Goal: Task Accomplishment & Management: Use online tool/utility

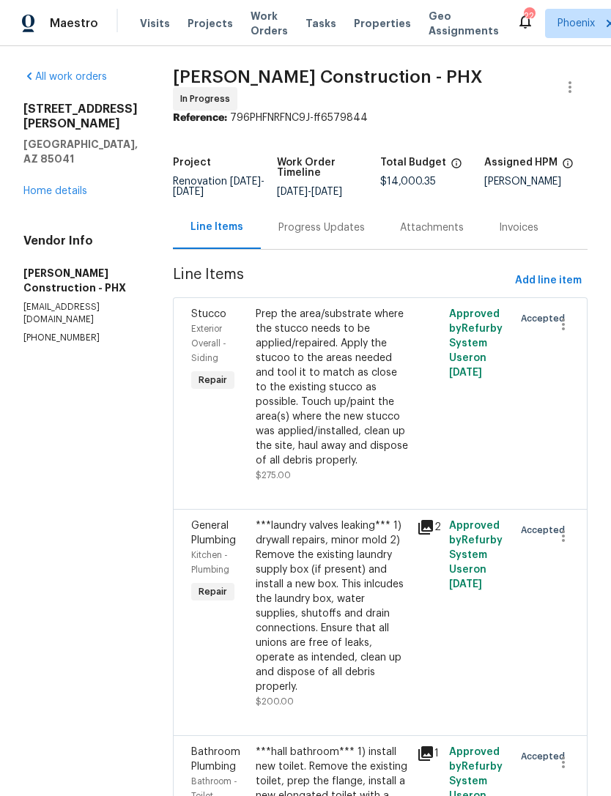
click at [150, 17] on span "Visits" at bounding box center [155, 23] width 30 height 15
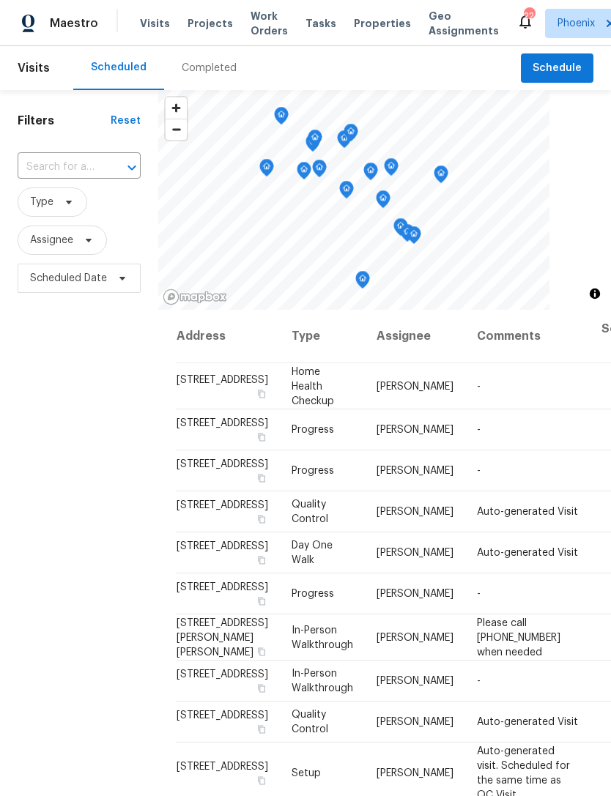
click at [217, 66] on div "Completed" at bounding box center [209, 68] width 55 height 15
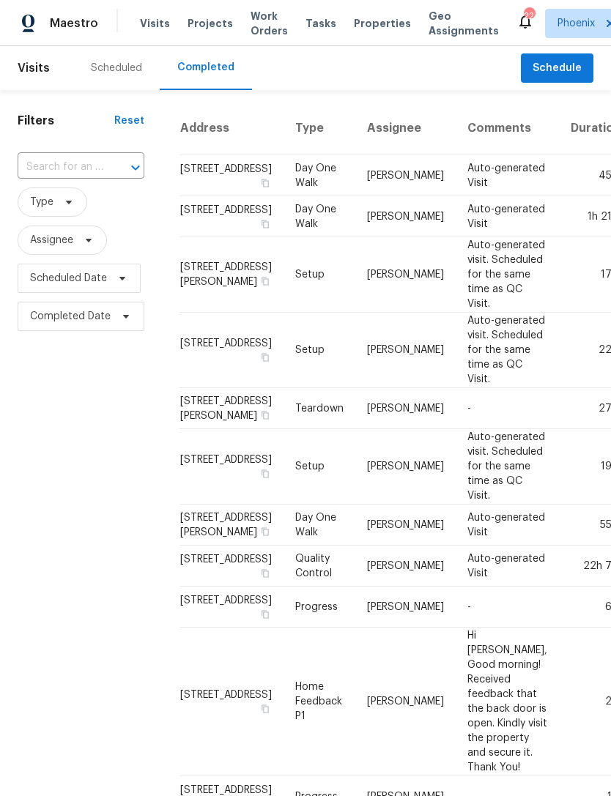
click at [99, 178] on input "text" at bounding box center [61, 167] width 86 height 23
type input "334 w lo"
click at [63, 205] on li "[STREET_ADDRESS]" at bounding box center [80, 201] width 124 height 24
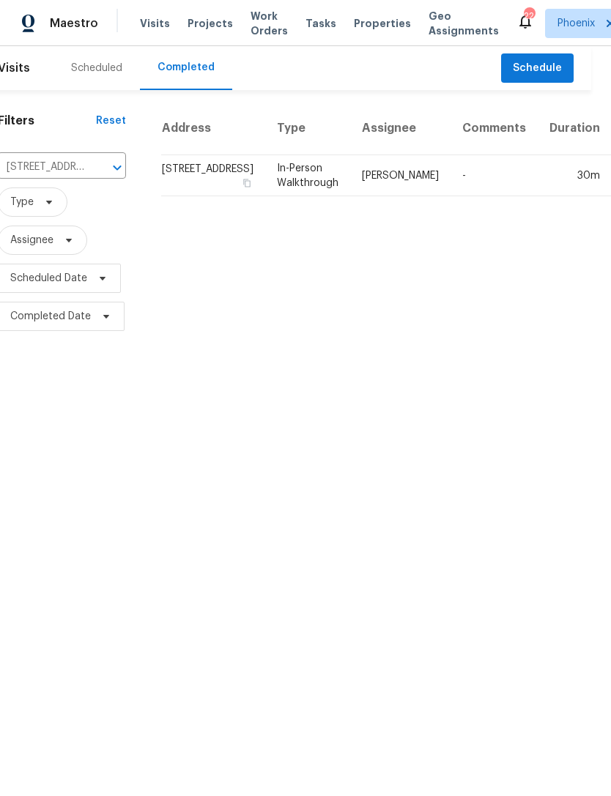
scroll to position [0, 19]
click at [353, 196] on td "[PERSON_NAME]" at bounding box center [401, 175] width 100 height 41
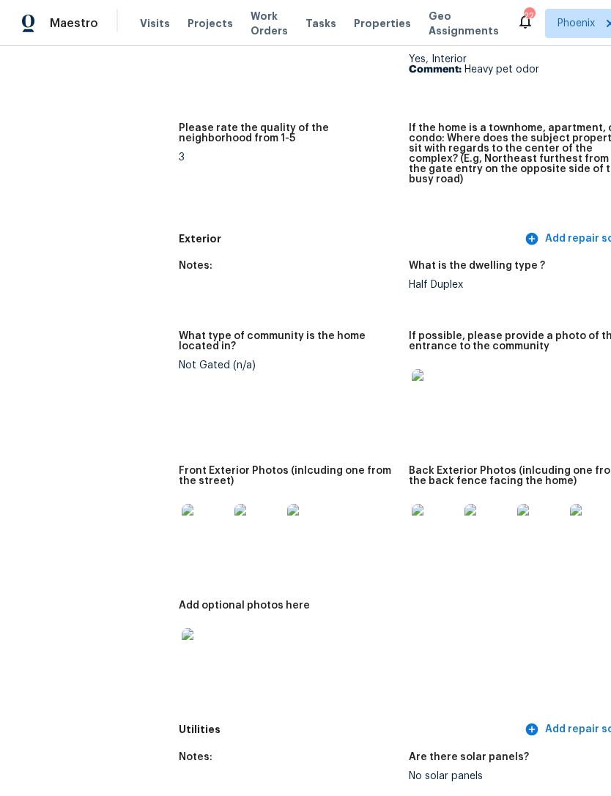
scroll to position [450, 0]
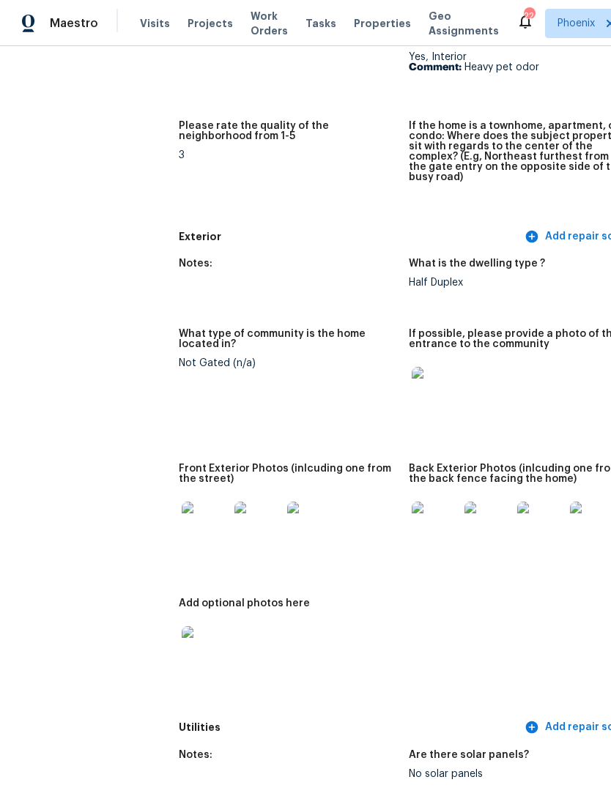
click at [412, 384] on img at bounding box center [435, 390] width 47 height 47
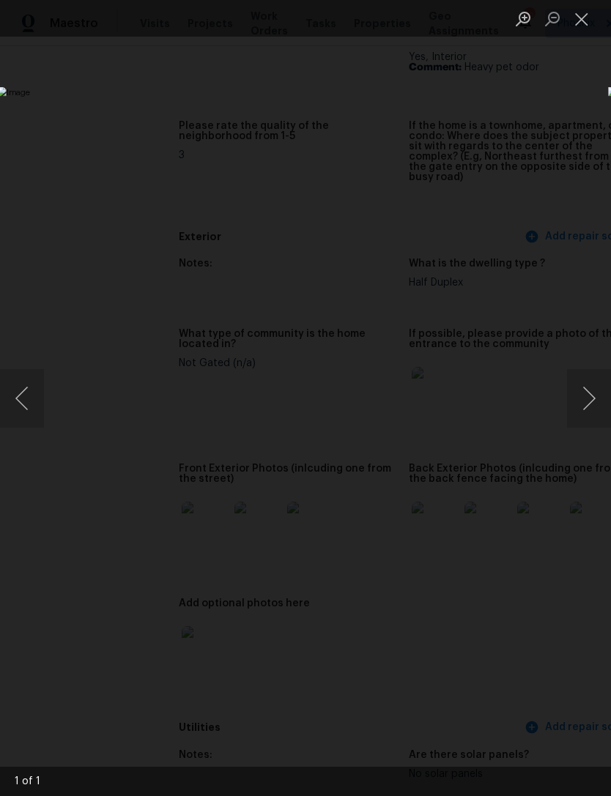
click at [580, 23] on button "Close lightbox" at bounding box center [581, 19] width 29 height 26
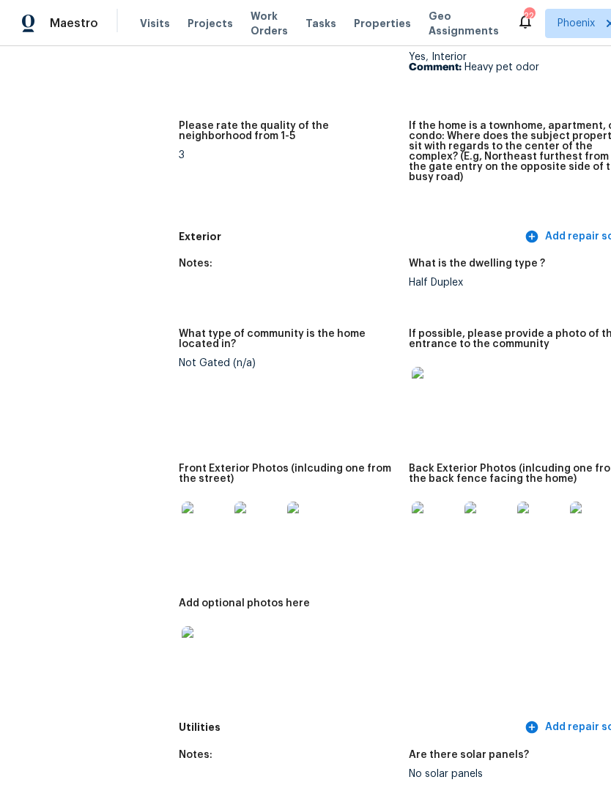
click at [412, 515] on img at bounding box center [435, 525] width 47 height 47
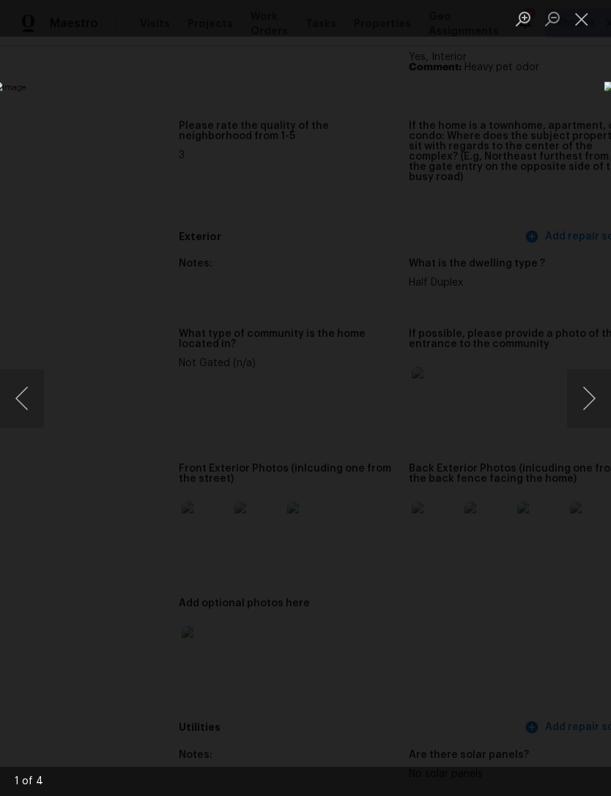
click at [595, 402] on button "Next image" at bounding box center [589, 398] width 44 height 59
click at [602, 395] on button "Next image" at bounding box center [589, 398] width 44 height 59
click at [600, 395] on button "Next image" at bounding box center [589, 398] width 44 height 59
click at [595, 396] on button "Next image" at bounding box center [589, 398] width 44 height 59
click at [595, 403] on button "Next image" at bounding box center [589, 398] width 44 height 59
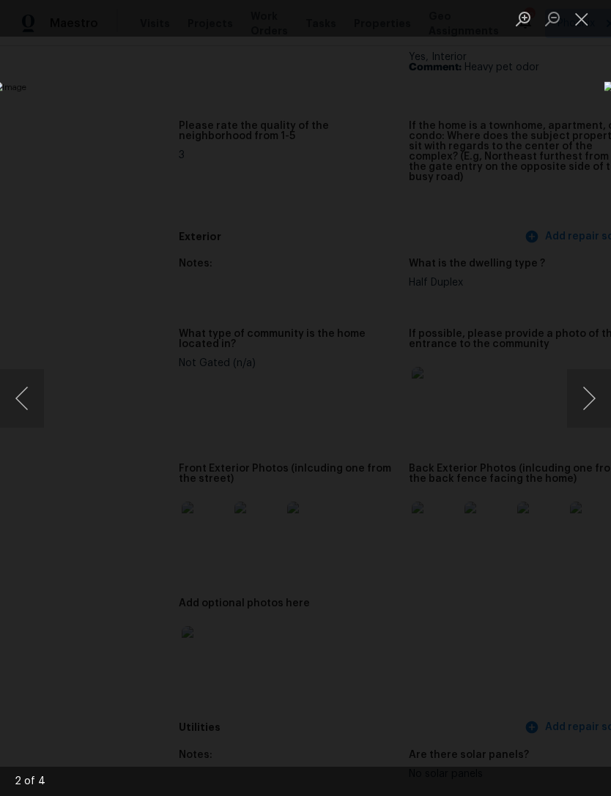
click at [596, 405] on button "Next image" at bounding box center [589, 398] width 44 height 59
click at [591, 407] on button "Next image" at bounding box center [589, 398] width 44 height 59
click at [594, 407] on button "Next image" at bounding box center [589, 398] width 44 height 59
click at [584, 28] on button "Close lightbox" at bounding box center [581, 19] width 29 height 26
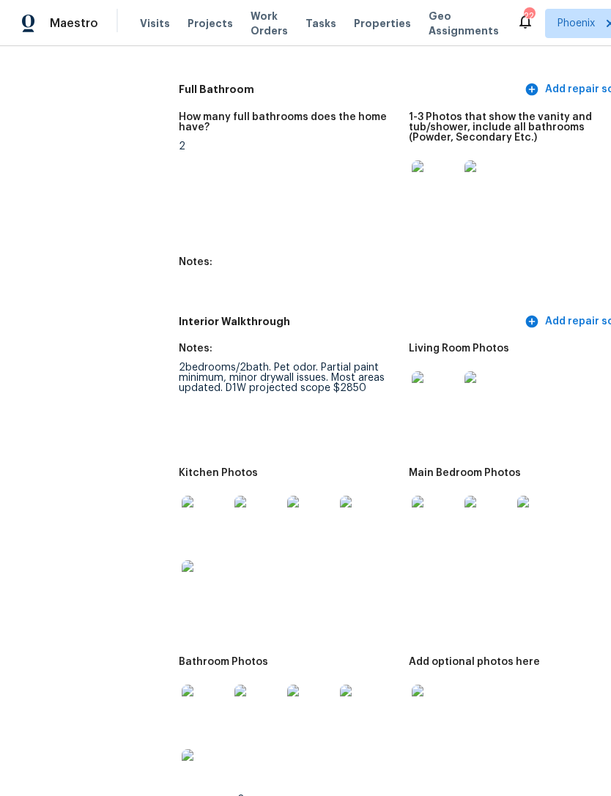
scroll to position [1696, 0]
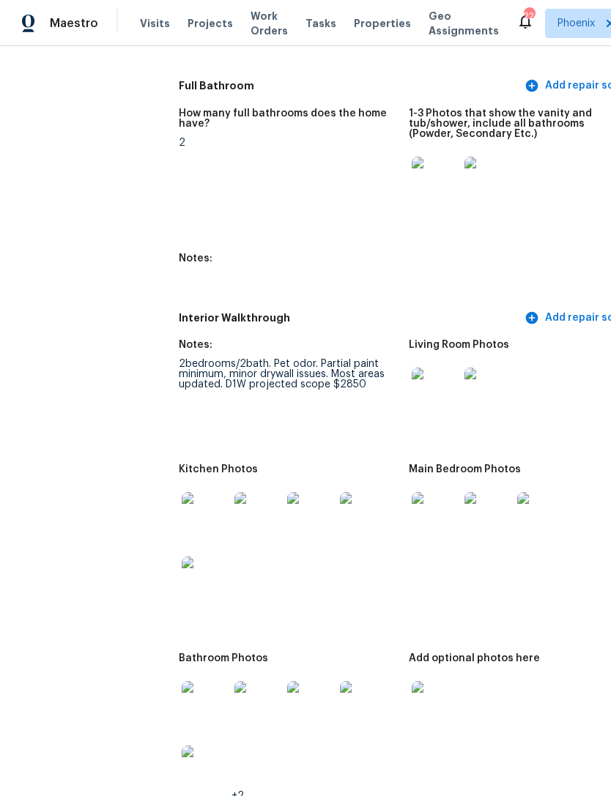
click at [182, 497] on img at bounding box center [205, 515] width 47 height 47
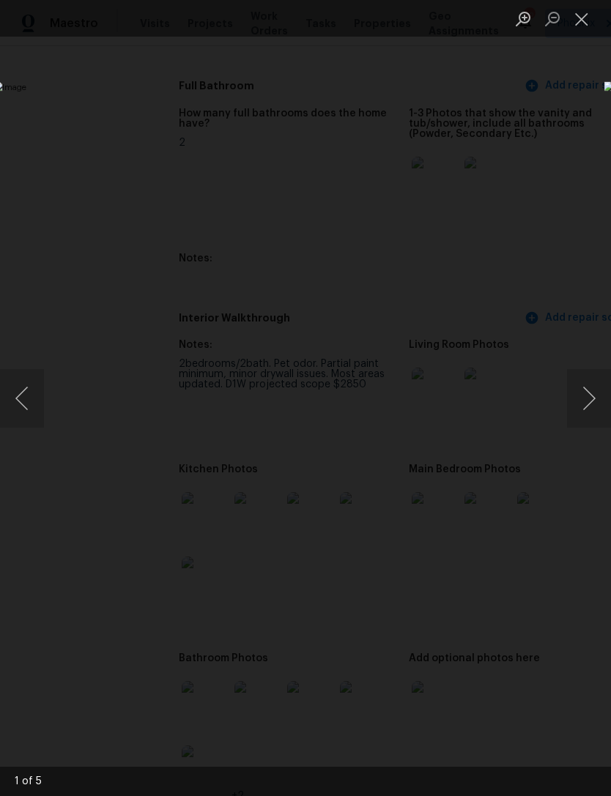
click at [594, 408] on button "Next image" at bounding box center [589, 398] width 44 height 59
click at [587, 407] on button "Next image" at bounding box center [589, 398] width 44 height 59
click at [587, 404] on button "Next image" at bounding box center [589, 398] width 44 height 59
click at [586, 401] on button "Next image" at bounding box center [589, 398] width 44 height 59
click at [591, 402] on button "Next image" at bounding box center [589, 398] width 44 height 59
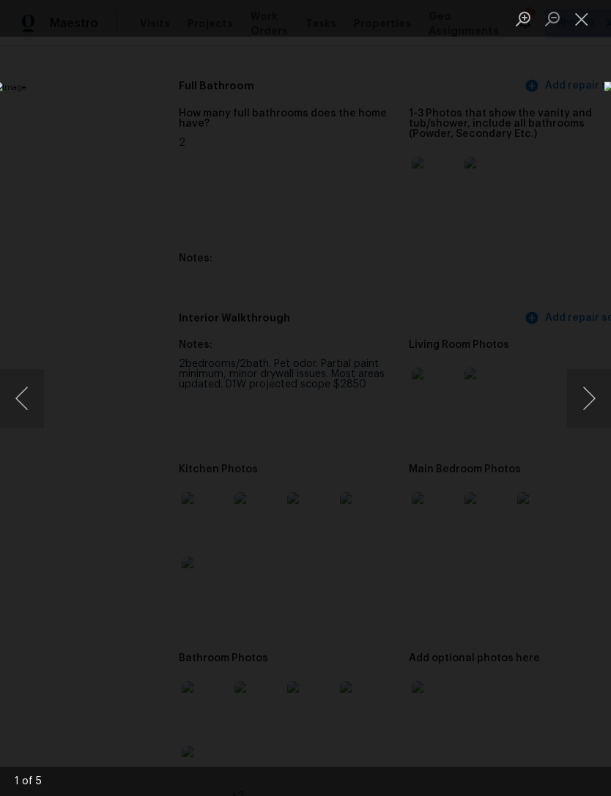
click at [587, 402] on button "Next image" at bounding box center [589, 398] width 44 height 59
click at [589, 400] on button "Next image" at bounding box center [589, 398] width 44 height 59
click at [588, 400] on button "Next image" at bounding box center [589, 398] width 44 height 59
click at [581, 22] on button "Close lightbox" at bounding box center [581, 19] width 29 height 26
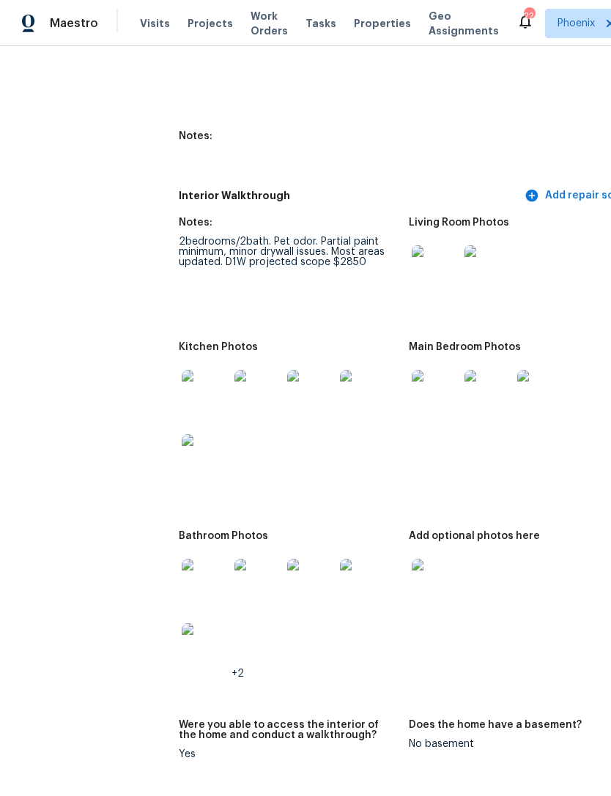
scroll to position [1818, 0]
click at [412, 384] on img at bounding box center [435, 393] width 47 height 47
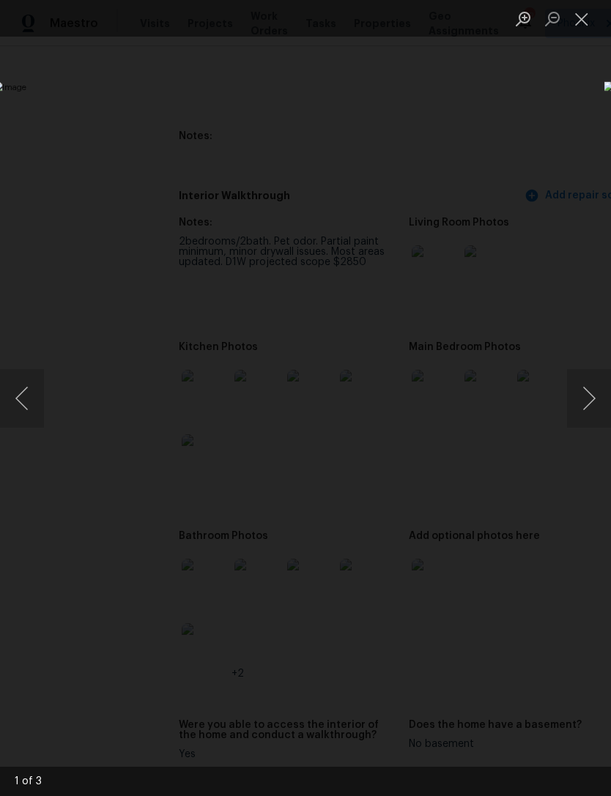
click at [589, 400] on button "Next image" at bounding box center [589, 398] width 44 height 59
click at [592, 399] on button "Next image" at bounding box center [589, 398] width 44 height 59
click at [588, 402] on button "Next image" at bounding box center [589, 398] width 44 height 59
click at [575, 21] on button "Close lightbox" at bounding box center [581, 19] width 29 height 26
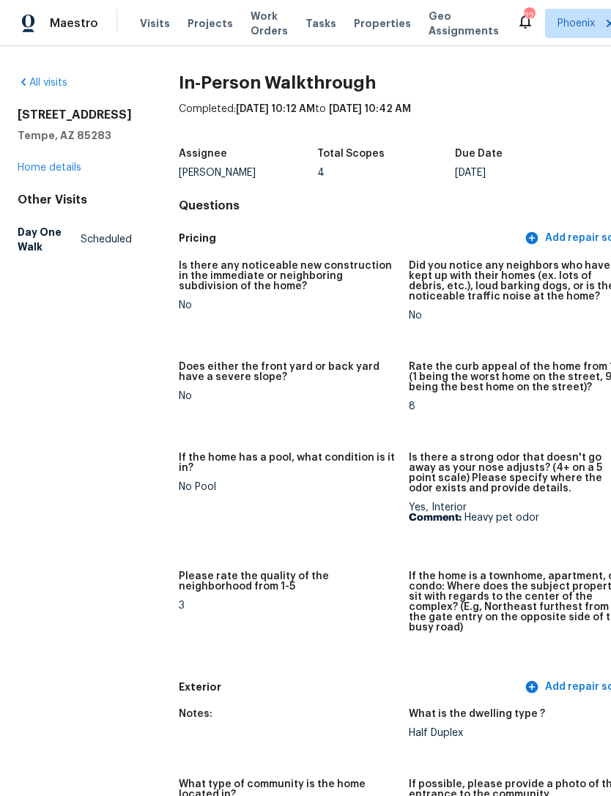
scroll to position [0, 0]
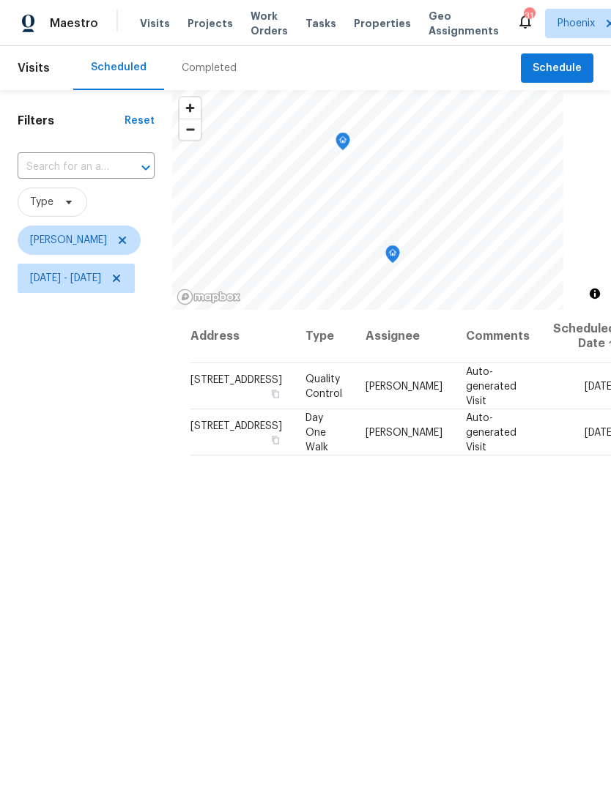
click at [399, 253] on icon "Map marker" at bounding box center [392, 254] width 13 height 17
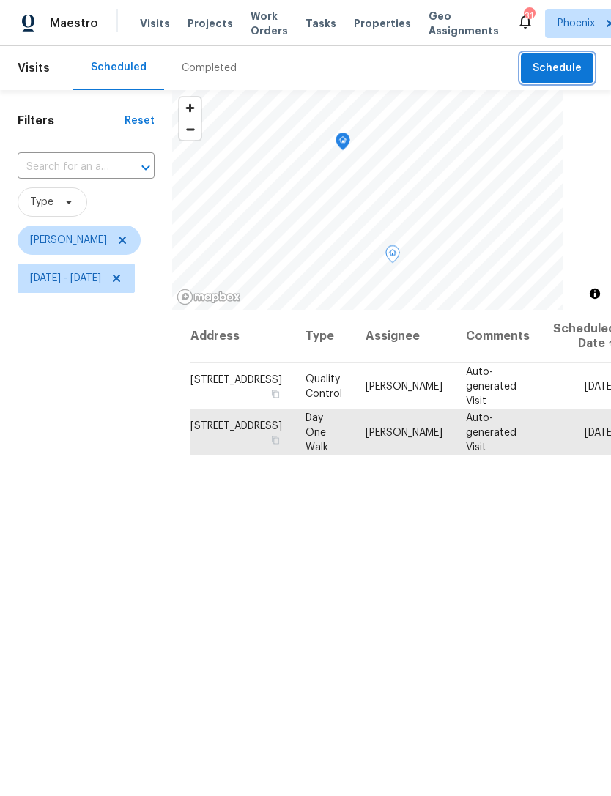
click at [556, 79] on button "Schedule" at bounding box center [557, 68] width 72 height 30
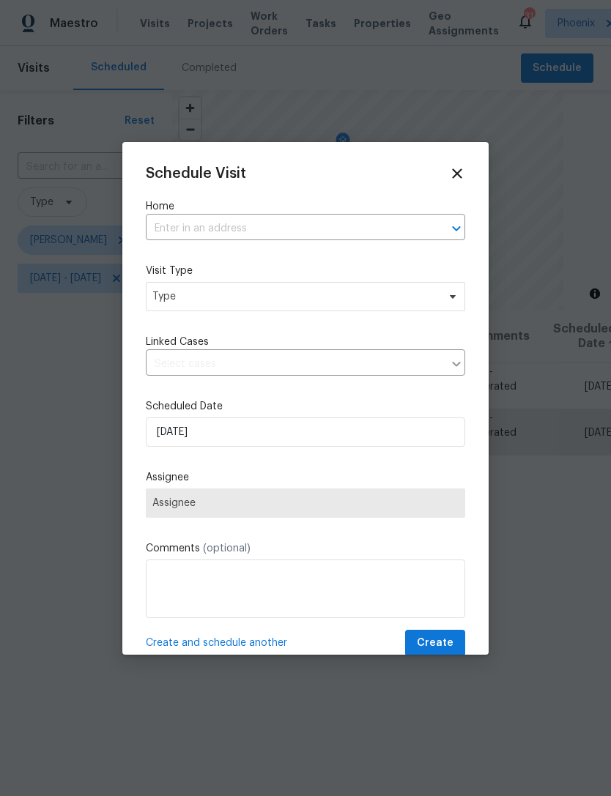
click at [377, 232] on input "text" at bounding box center [285, 228] width 278 height 23
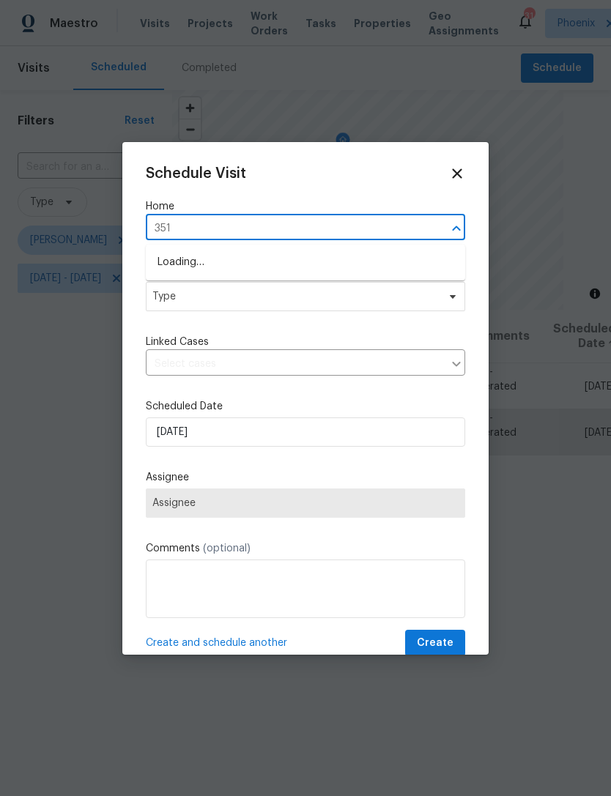
type input "3517"
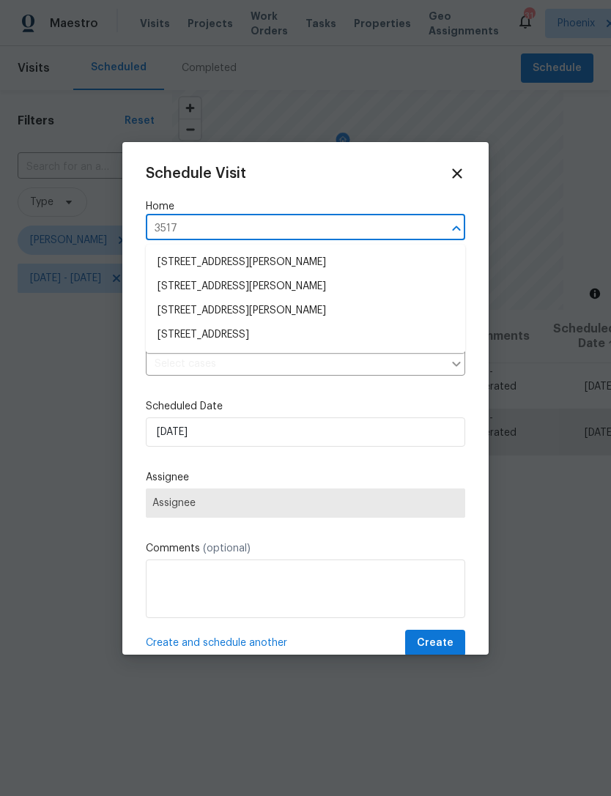
click at [281, 339] on li "[STREET_ADDRESS]" at bounding box center [305, 335] width 319 height 24
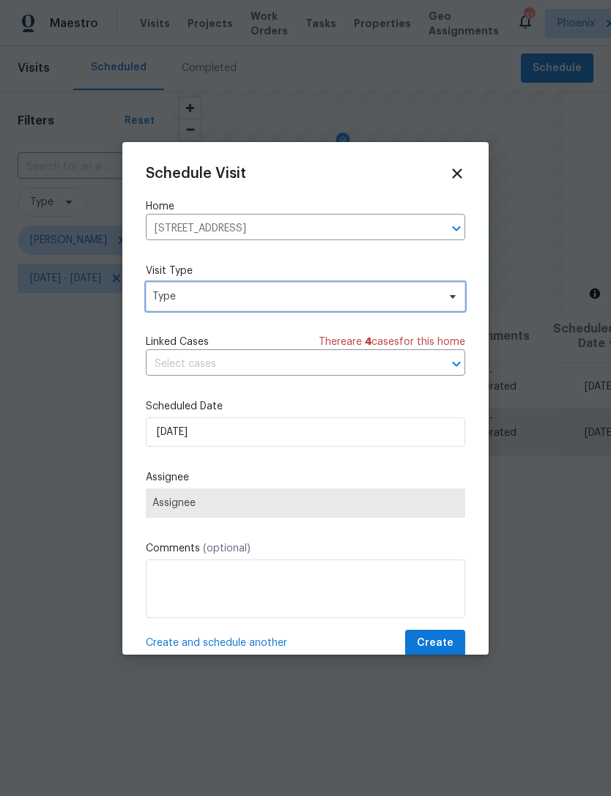
click at [250, 302] on span "Type" at bounding box center [294, 296] width 285 height 15
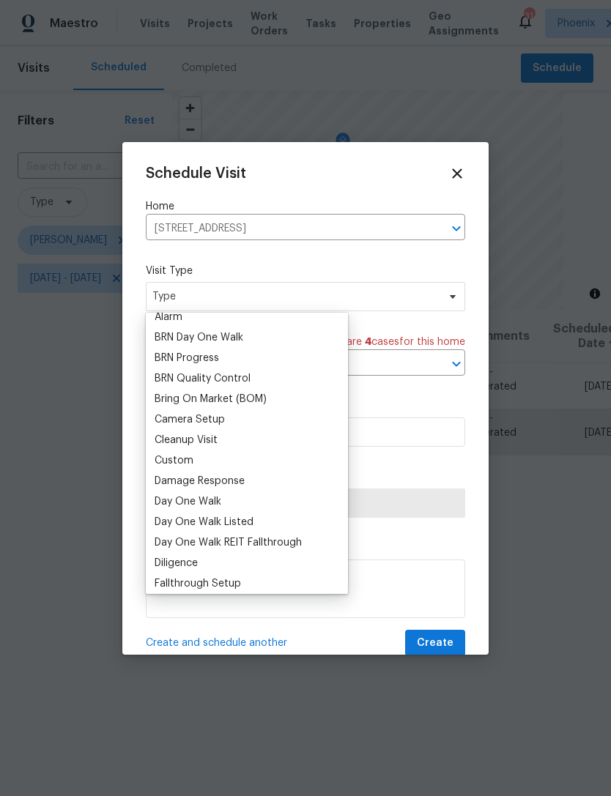
scroll to position [92, 0]
click at [190, 457] on div "Custom" at bounding box center [174, 460] width 39 height 15
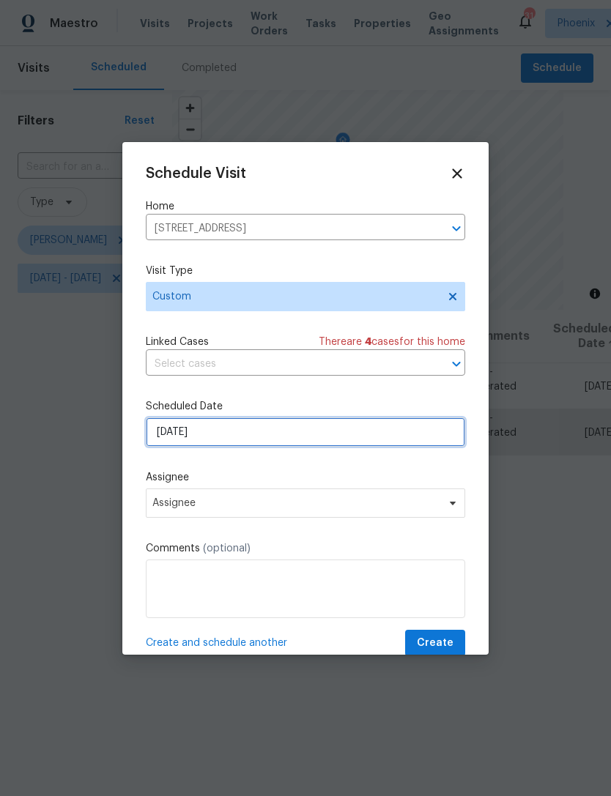
click at [301, 436] on input "[DATE]" at bounding box center [305, 431] width 319 height 29
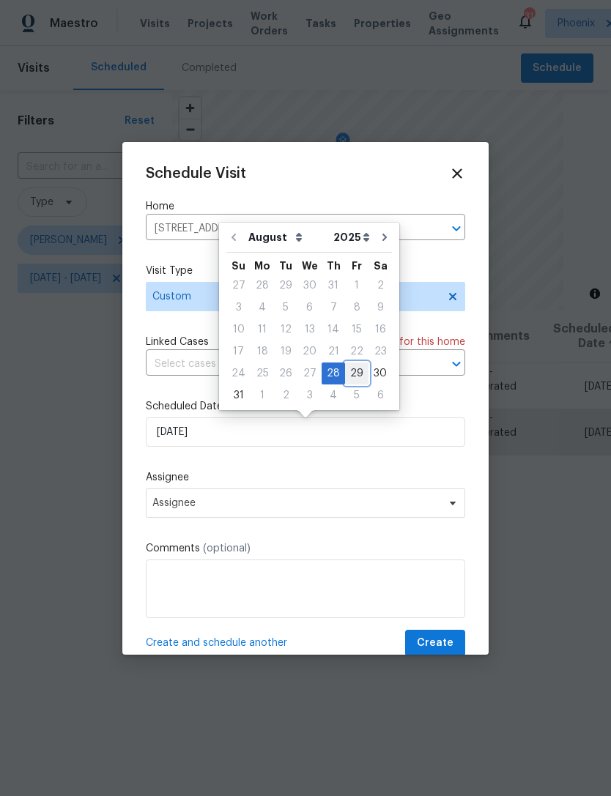
click at [349, 375] on div "29" at bounding box center [356, 373] width 23 height 21
type input "[DATE]"
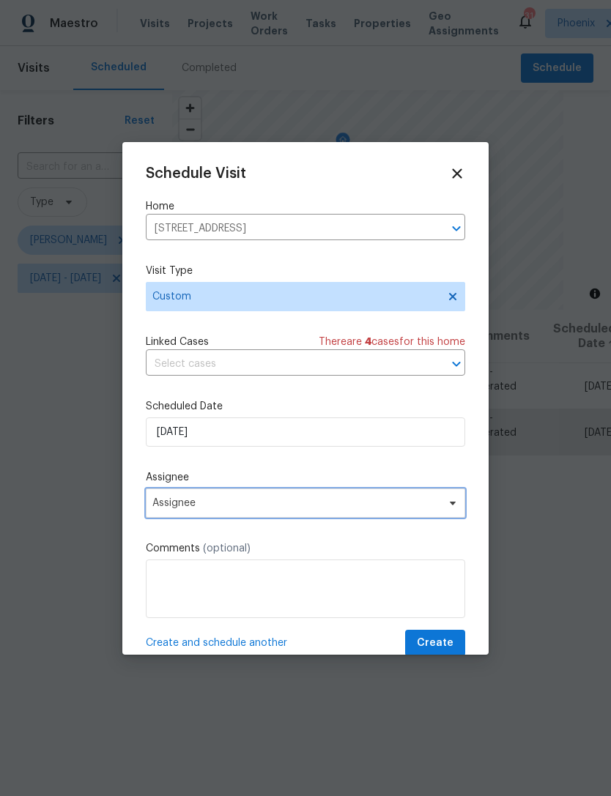
click at [255, 509] on span "Assignee" at bounding box center [295, 503] width 287 height 12
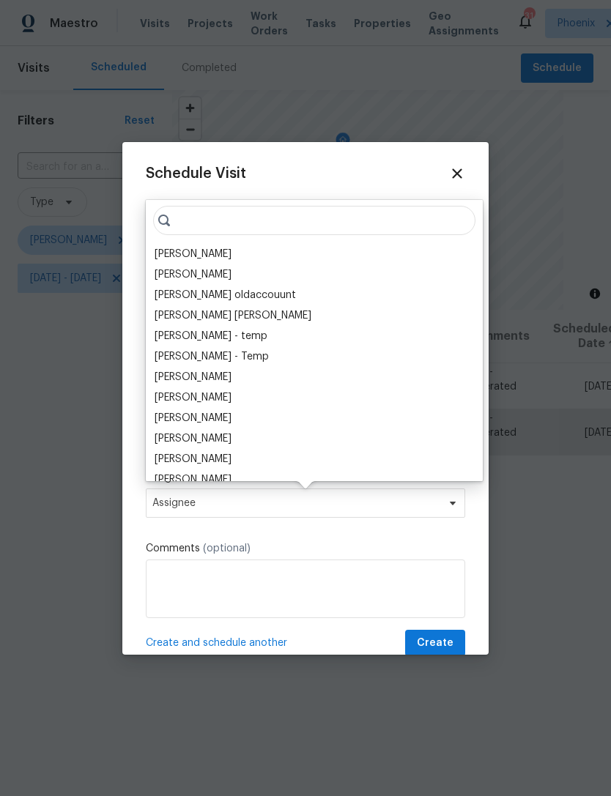
click at [192, 254] on div "[PERSON_NAME]" at bounding box center [193, 254] width 77 height 15
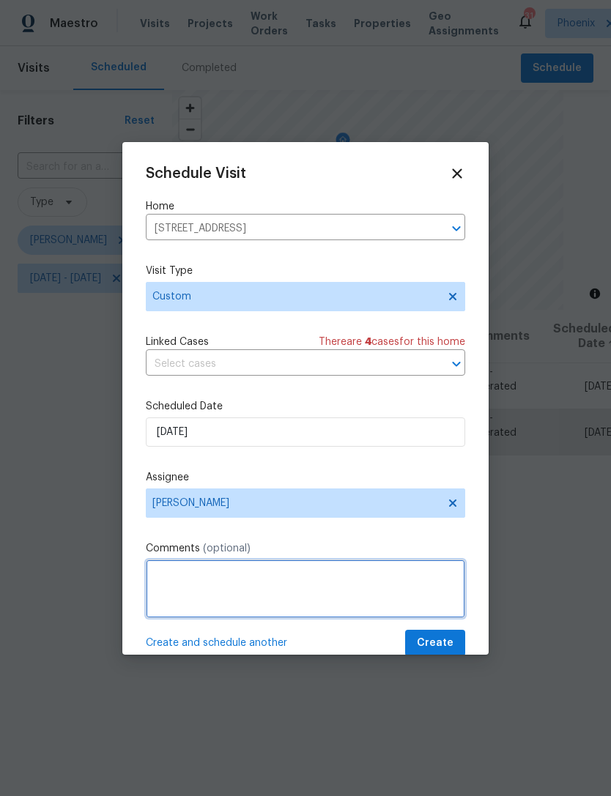
click at [293, 598] on textarea at bounding box center [305, 588] width 319 height 59
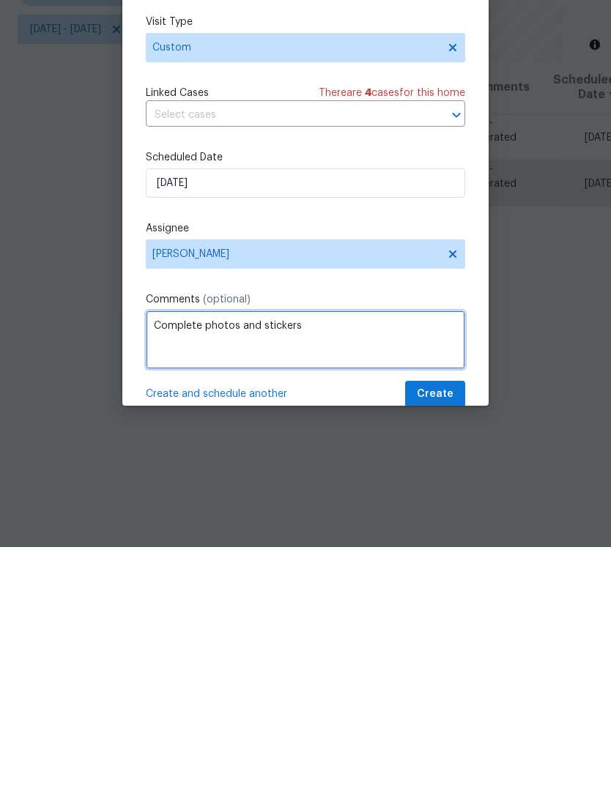
type textarea "Complete photos and stickers"
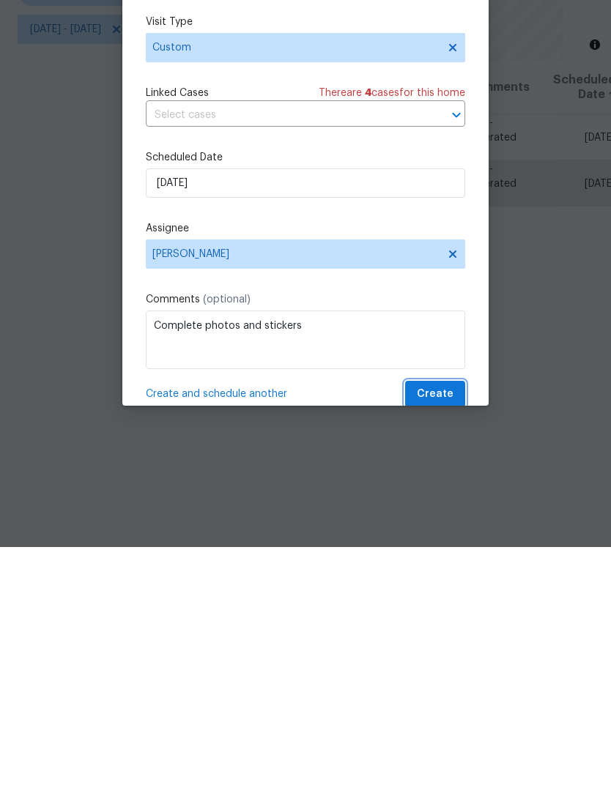
click at [447, 634] on span "Create" at bounding box center [435, 643] width 37 height 18
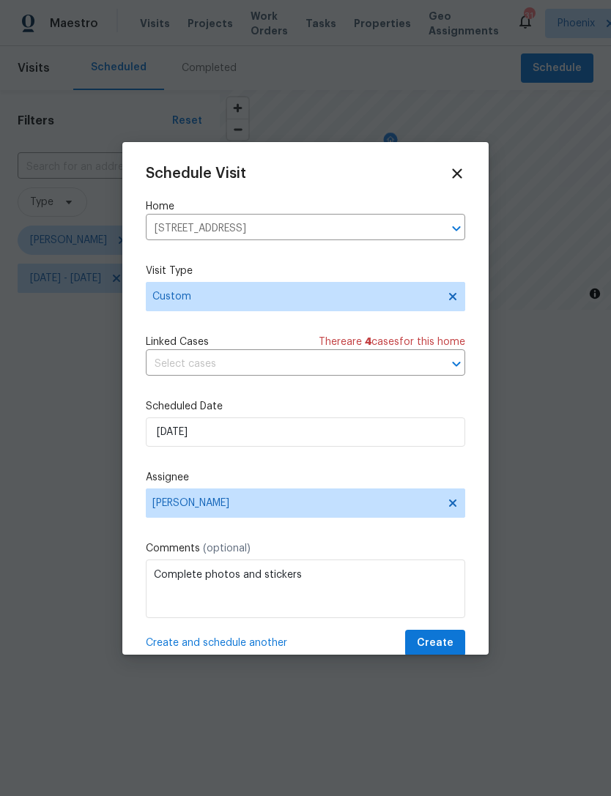
scroll to position [0, 0]
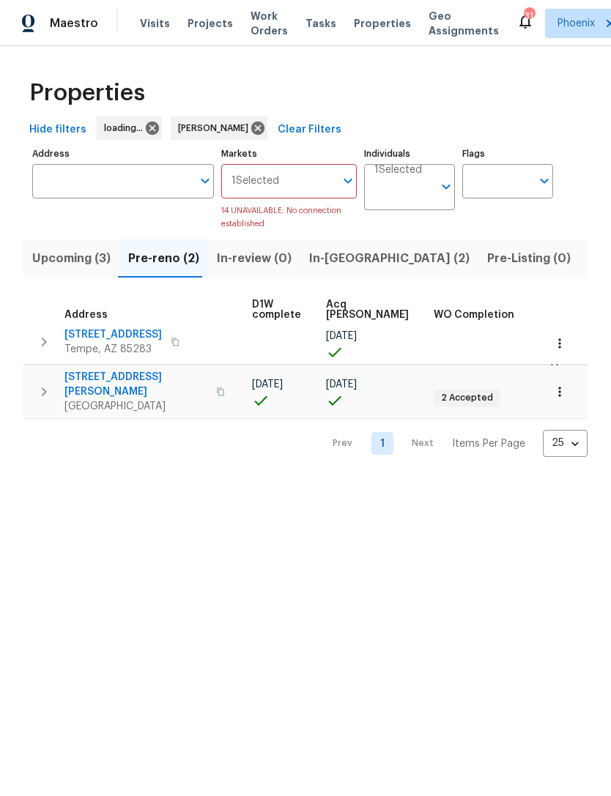
scroll to position [8, 238]
click at [331, 257] on span "In-reno (2)" at bounding box center [389, 258] width 160 height 21
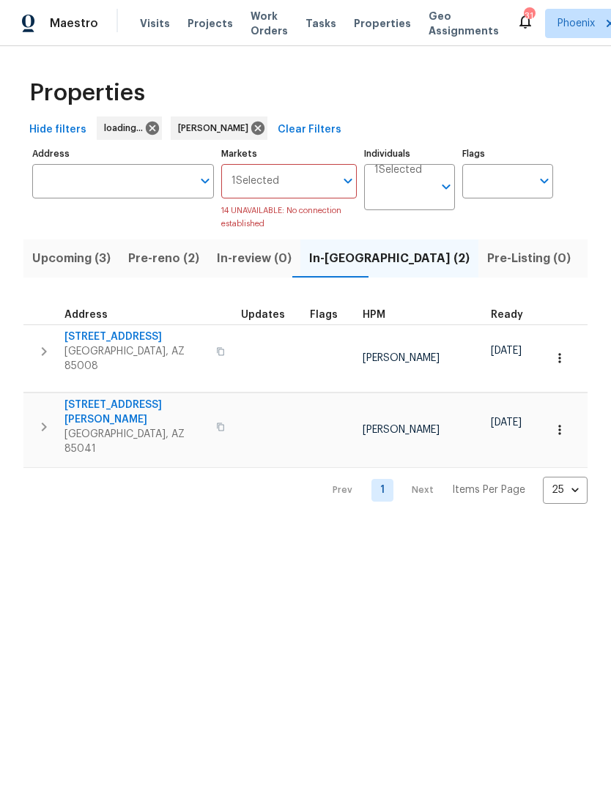
click at [312, 179] on input "Markets" at bounding box center [307, 181] width 56 height 34
click at [468, 97] on div "Properties" at bounding box center [305, 93] width 564 height 47
click at [176, 267] on span "Pre-reno (2)" at bounding box center [163, 258] width 71 height 21
